Goal: Transaction & Acquisition: Purchase product/service

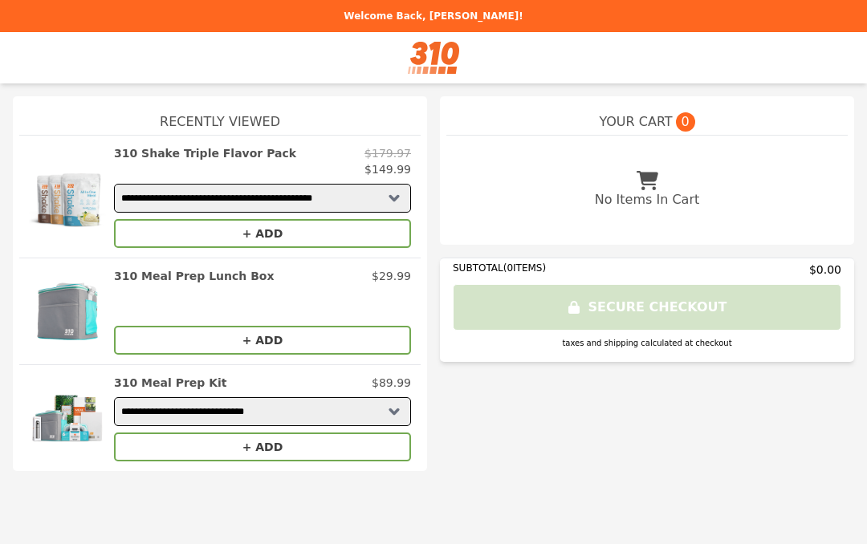
click at [380, 61] on div at bounding box center [433, 57] width 867 height 51
